Goal: Task Accomplishment & Management: Manage account settings

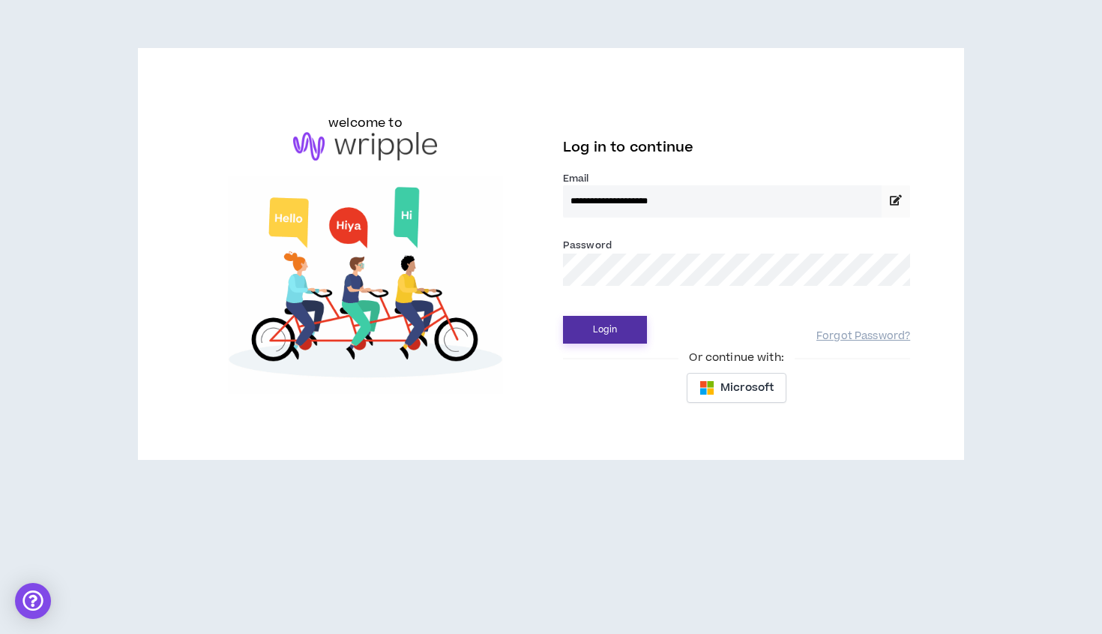
click at [607, 331] on button "Login" at bounding box center [605, 330] width 84 height 28
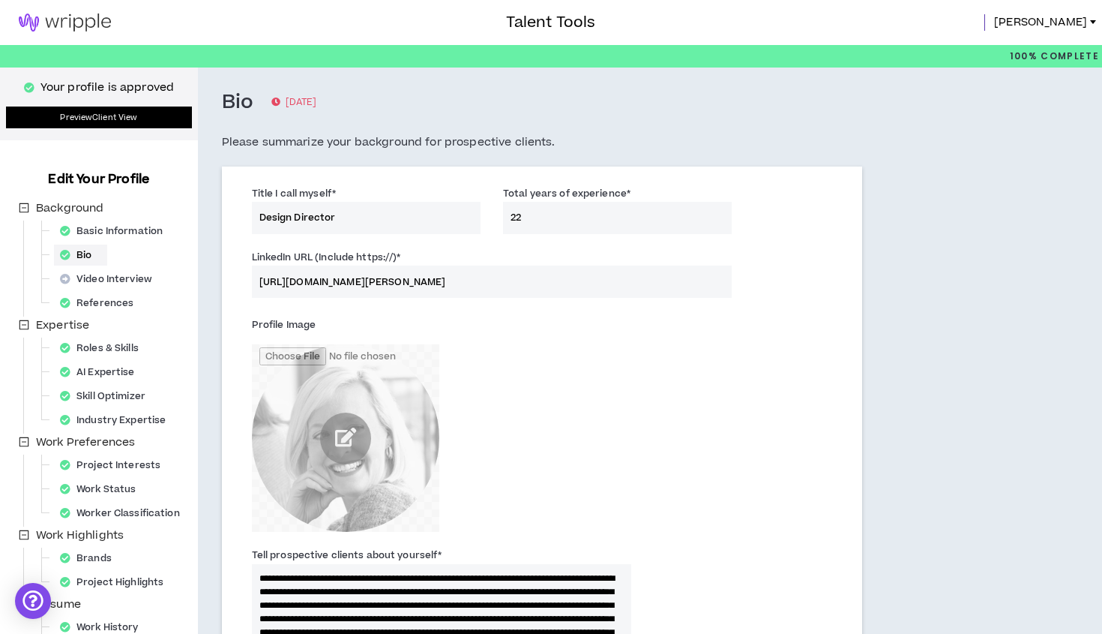
click at [125, 114] on link "Preview Client View" at bounding box center [99, 117] width 186 height 22
